Goal: Information Seeking & Learning: Understand process/instructions

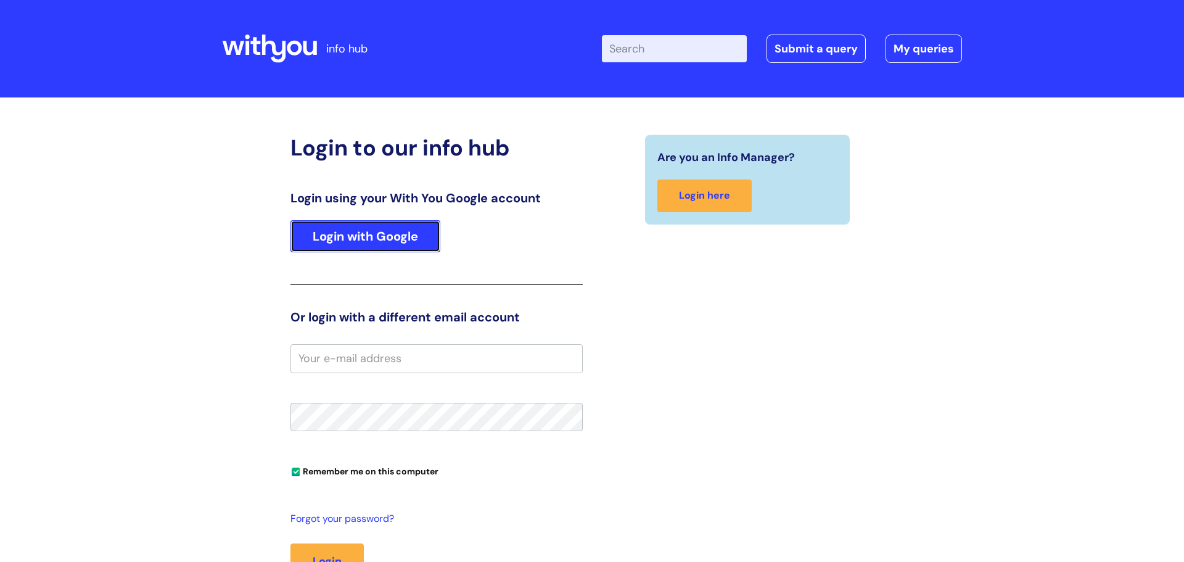
click at [379, 242] on link "Login with Google" at bounding box center [365, 236] width 150 height 32
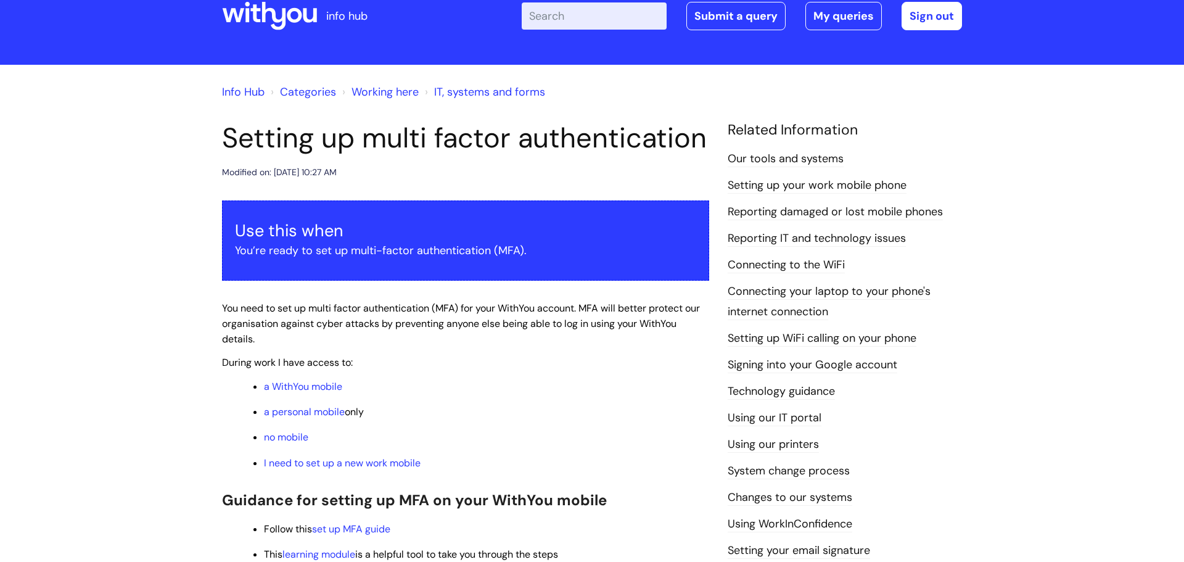
scroll to position [36, 0]
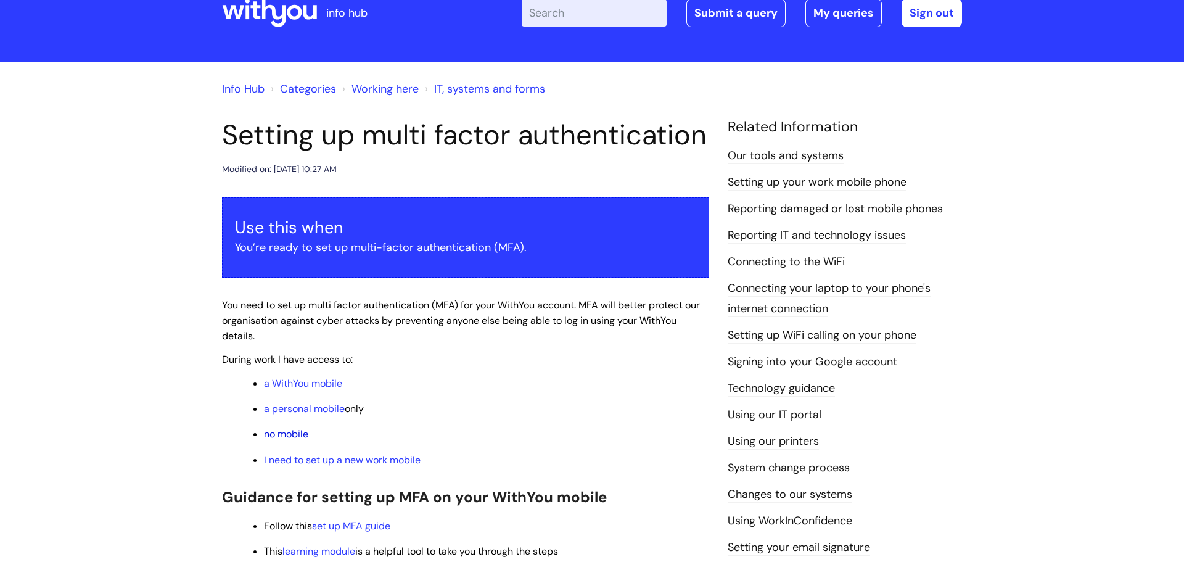
click at [299, 432] on link "no mobile" at bounding box center [286, 433] width 44 height 13
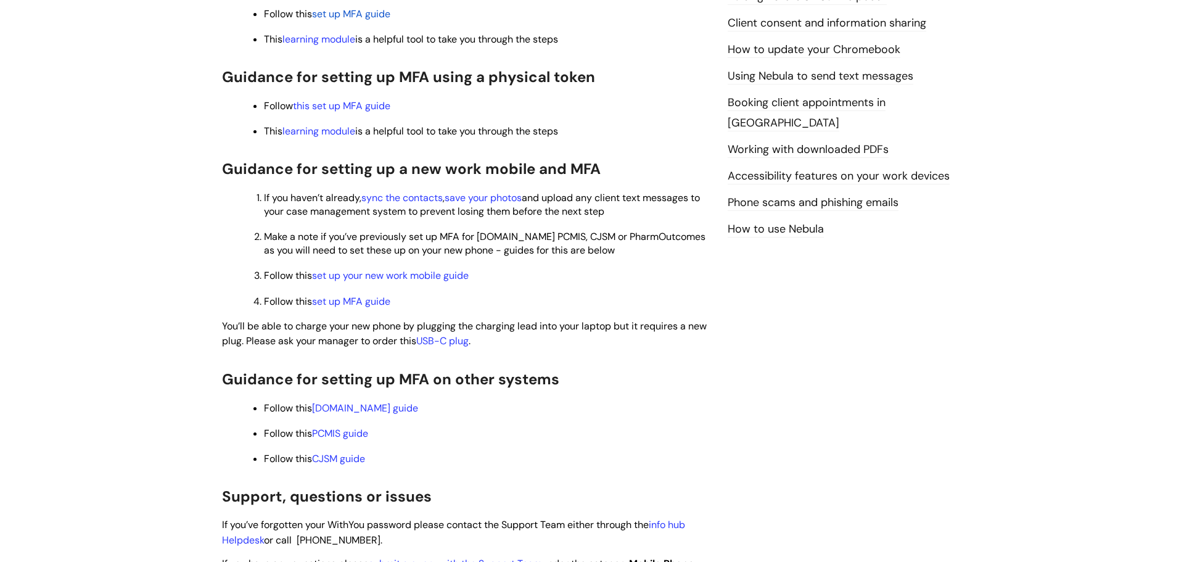
scroll to position [639, 0]
click at [333, 107] on link "this set up MFA guide" at bounding box center [341, 106] width 97 height 13
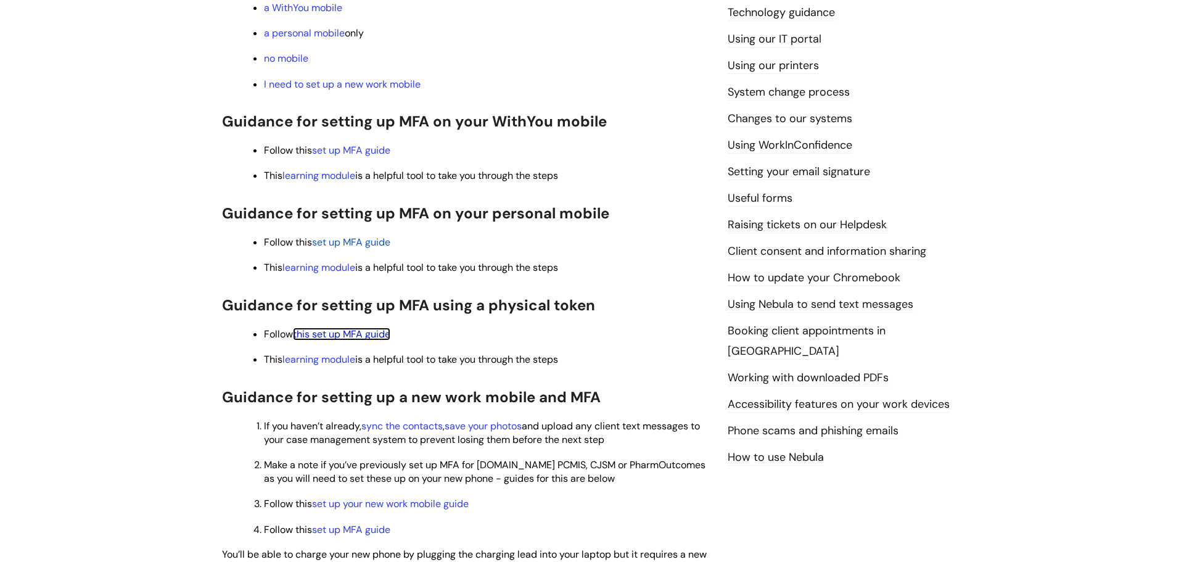
scroll to position [424, 0]
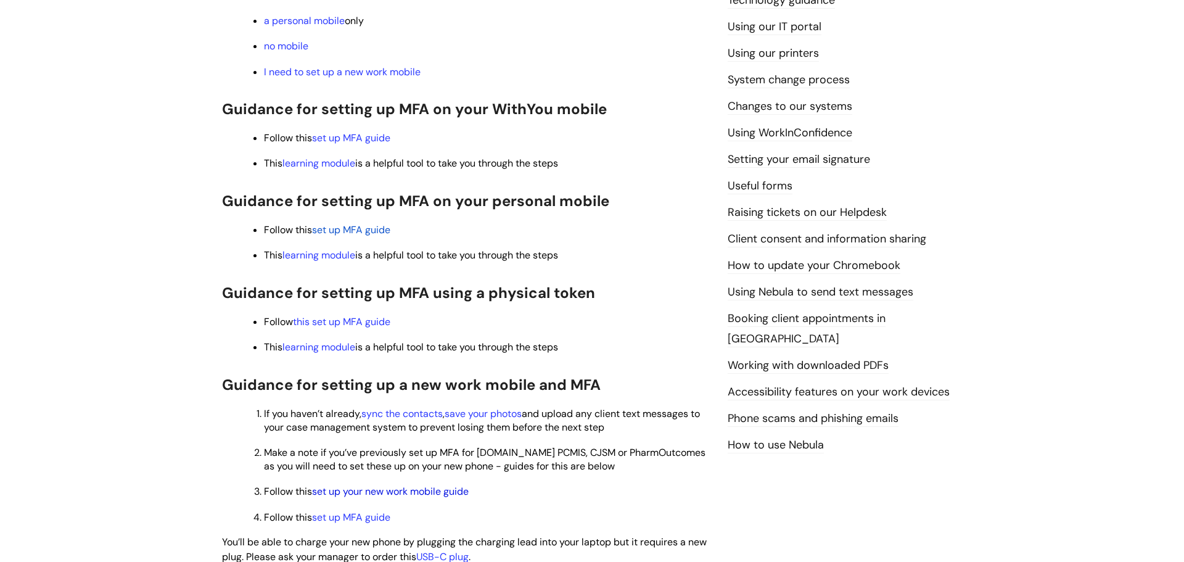
click at [390, 493] on link "set up your new work mobile guide" at bounding box center [390, 491] width 157 height 13
click at [348, 229] on span "set up MFA guide" at bounding box center [351, 229] width 78 height 13
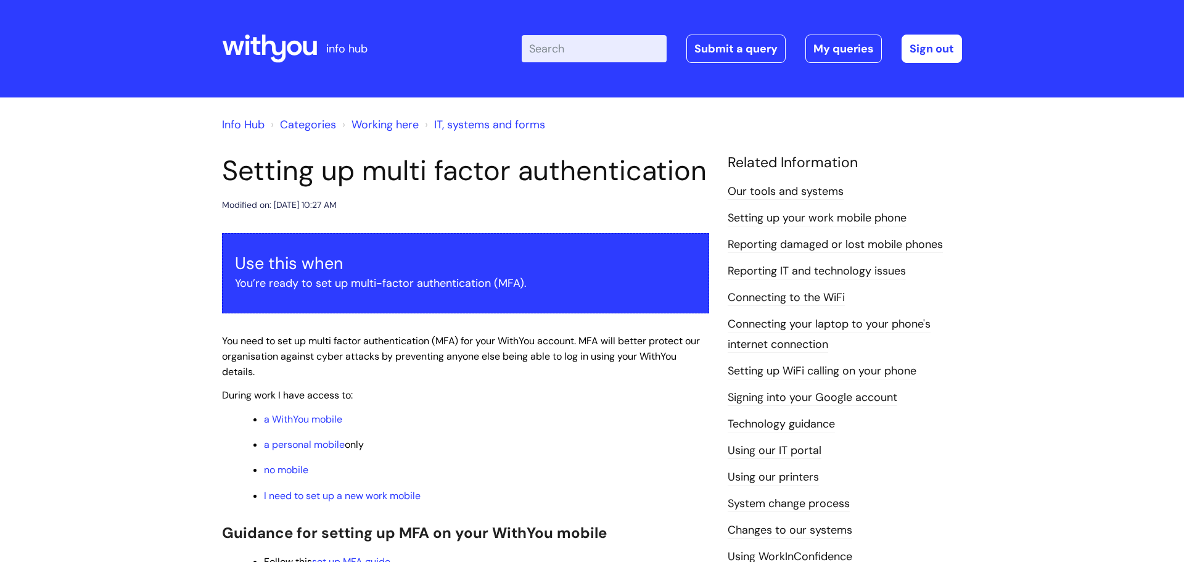
scroll to position [424, 0]
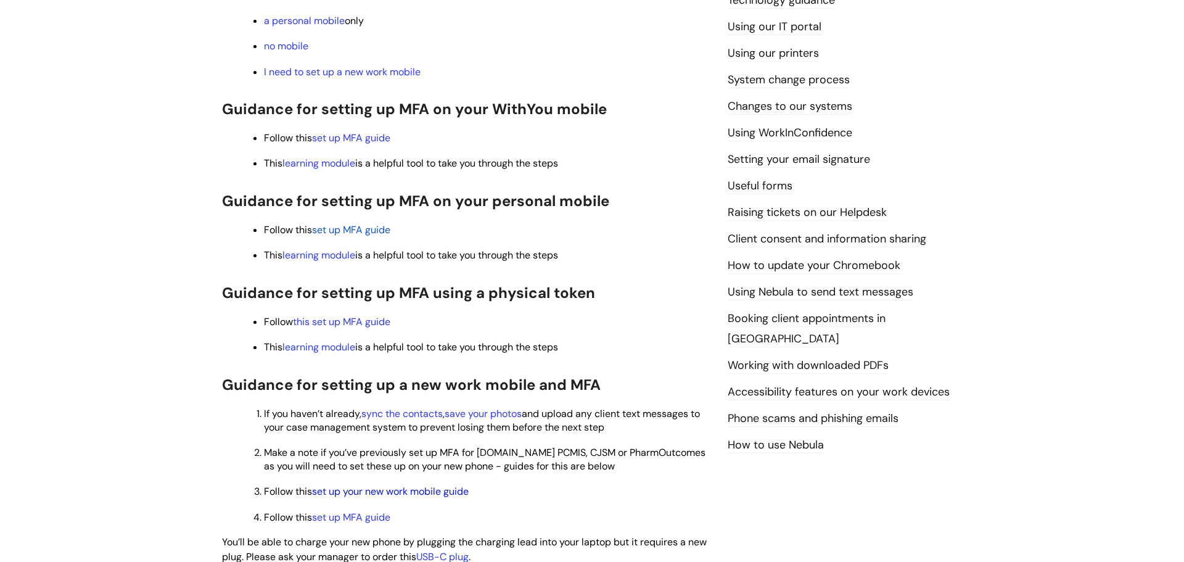
click at [437, 490] on link "set up your new work mobile guide" at bounding box center [390, 491] width 157 height 13
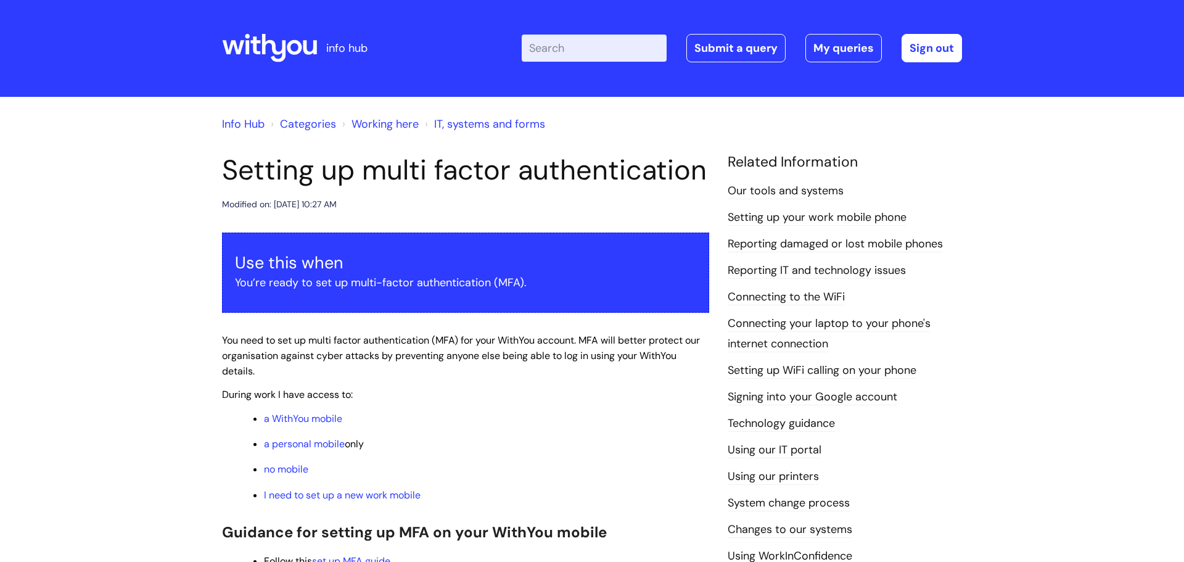
scroll to position [0, 0]
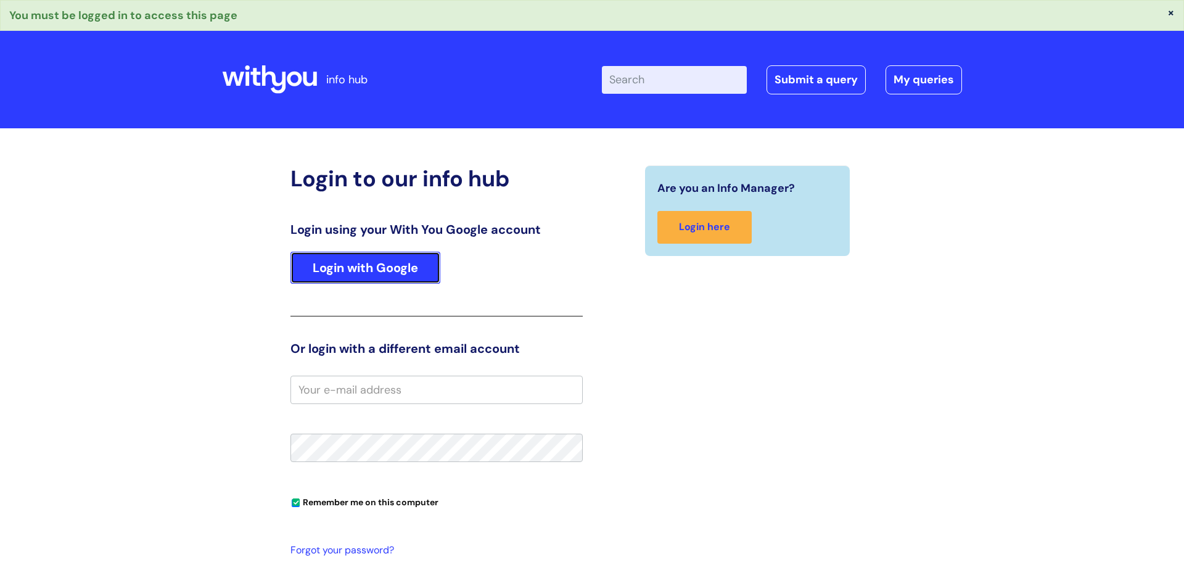
click at [395, 273] on link "Login with Google" at bounding box center [365, 268] width 150 height 32
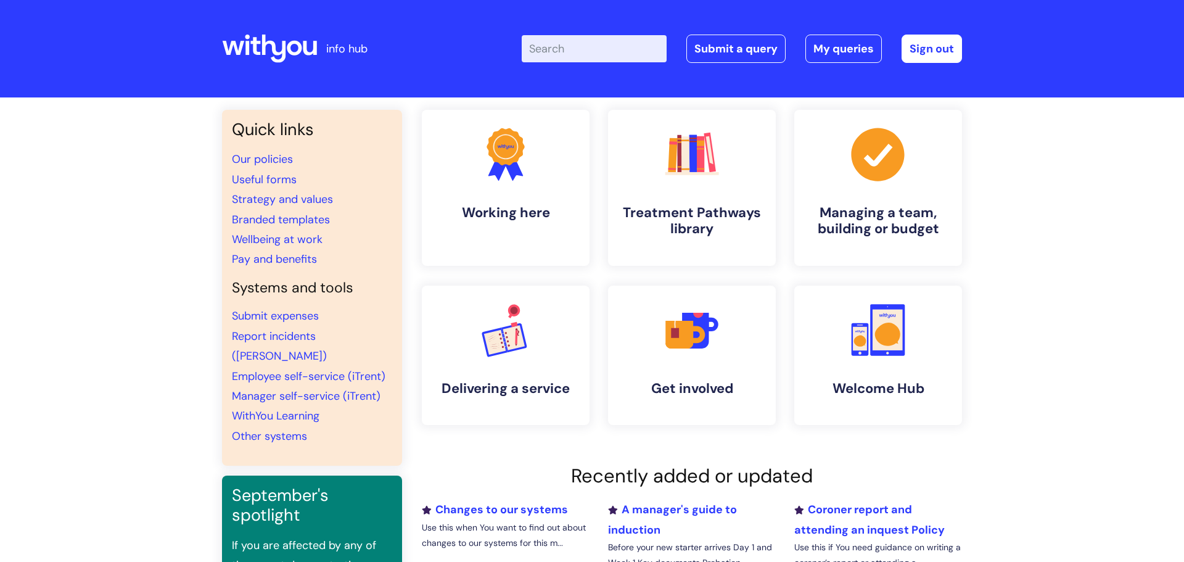
click at [628, 48] on input "Enter your search term here..." at bounding box center [594, 48] width 145 height 27
type input "phone set up asking for authenticaot verification"
click button "Search" at bounding box center [0, 0] width 0 height 0
